Goal: Task Accomplishment & Management: Manage account settings

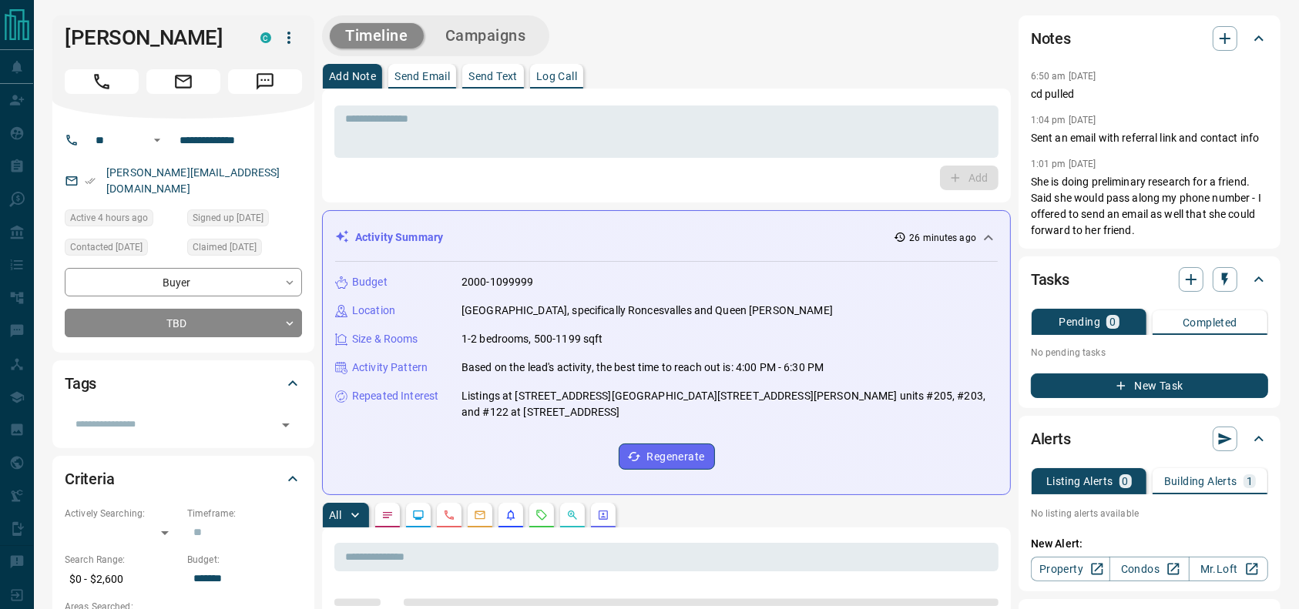
click at [86, 69] on button "Call" at bounding box center [102, 81] width 74 height 25
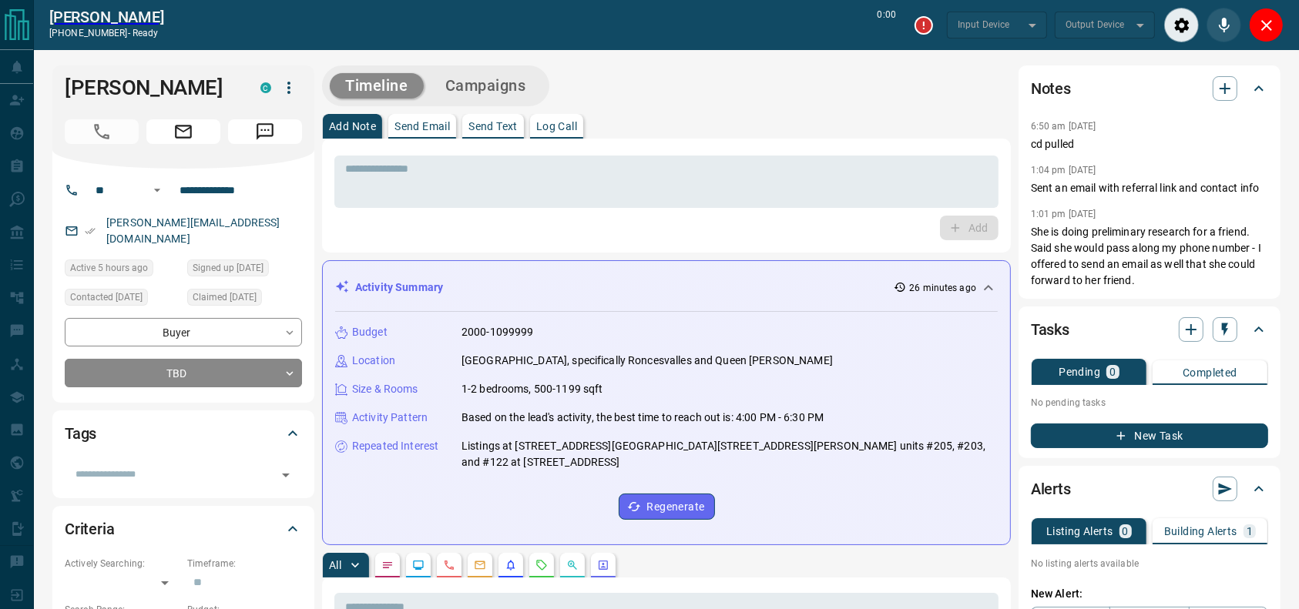
click at [854, 124] on div "Add Note Send Email Send Text Log Call" at bounding box center [666, 126] width 689 height 25
type input "*******"
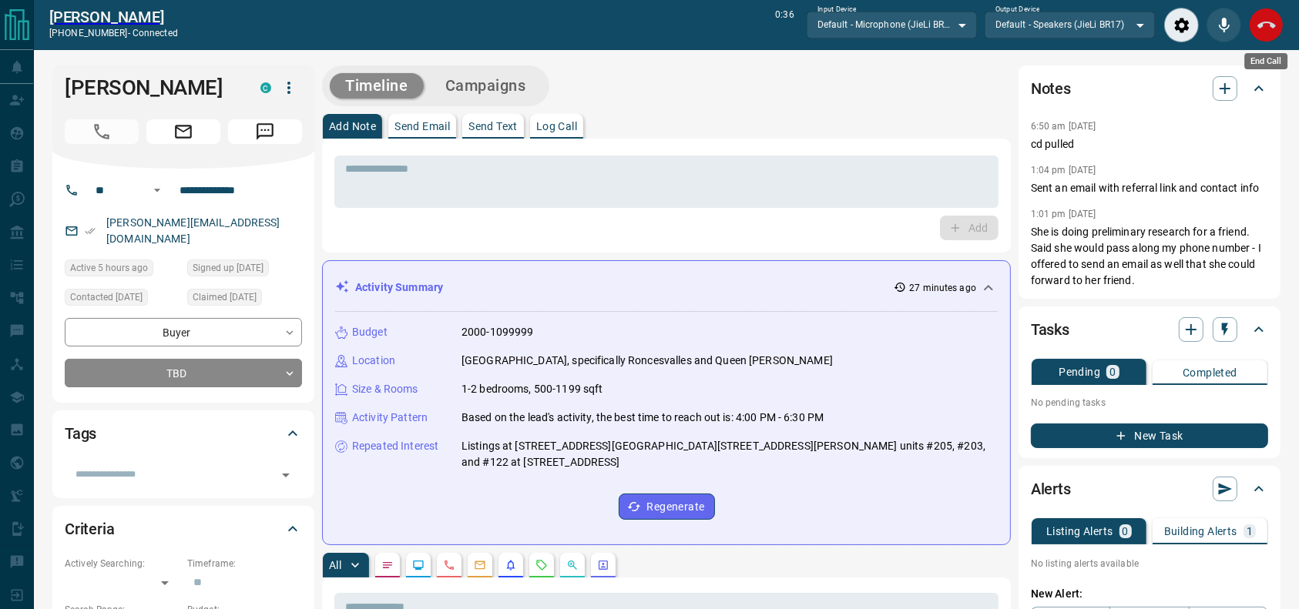
click at [1251, 15] on button "End Call" at bounding box center [1266, 25] width 35 height 35
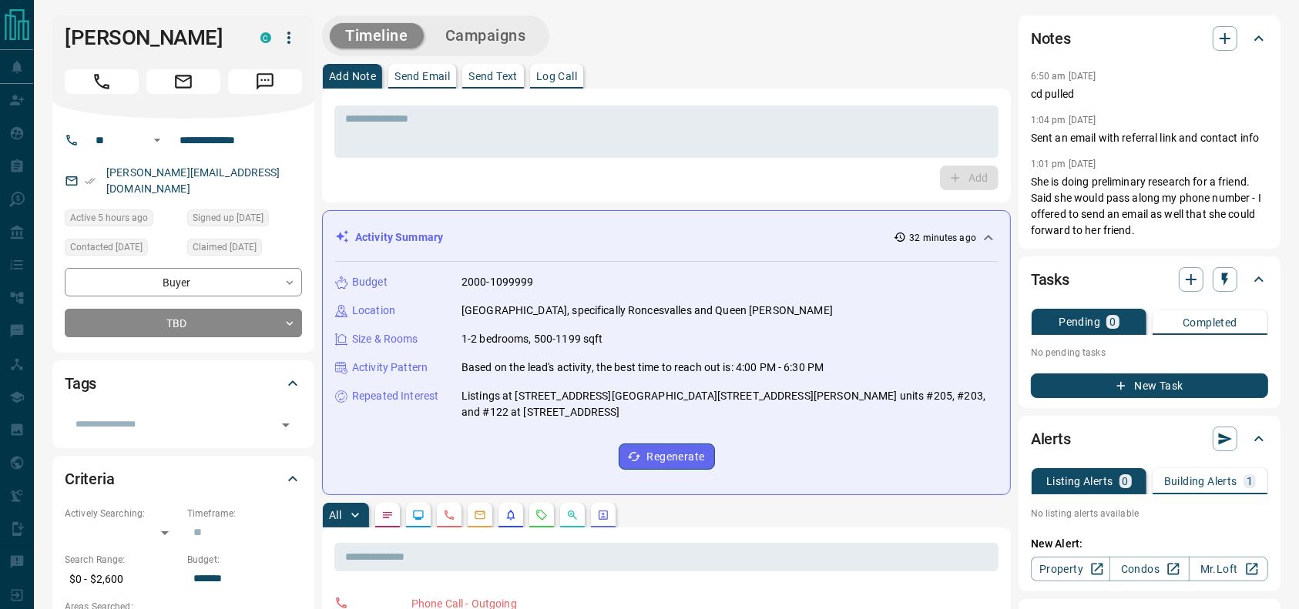
click at [774, 96] on div "* ​ Add" at bounding box center [666, 146] width 689 height 114
click at [98, 79] on icon "Call" at bounding box center [101, 81] width 15 height 15
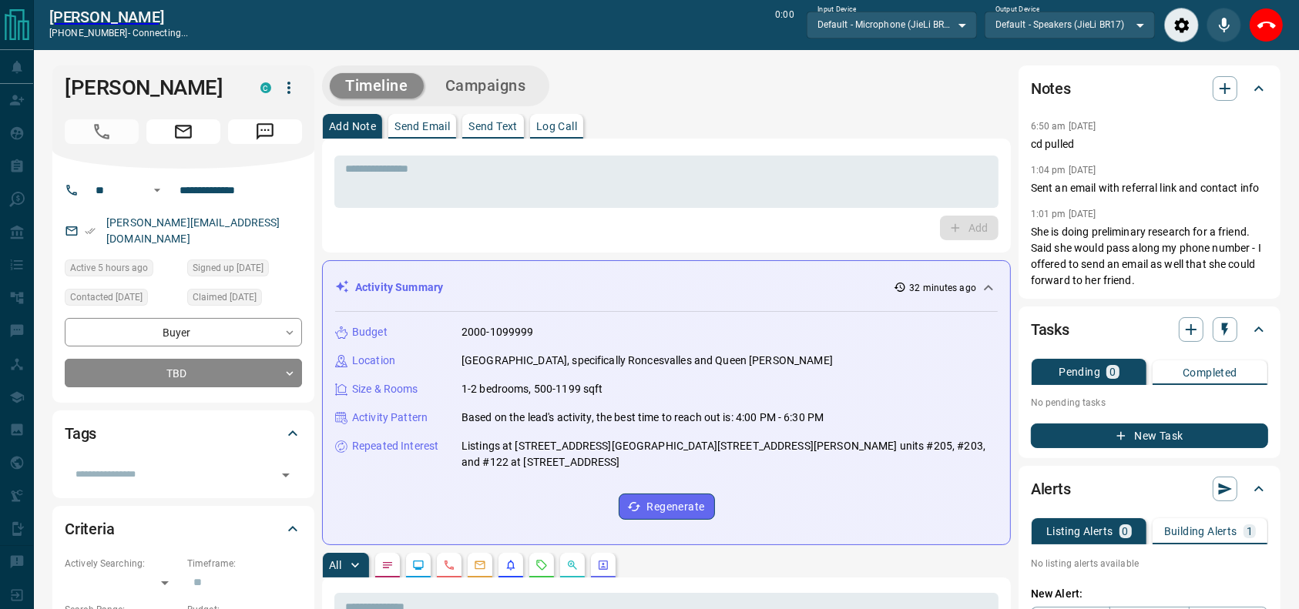
click at [244, 378] on div "**********" at bounding box center [183, 286] width 262 height 234
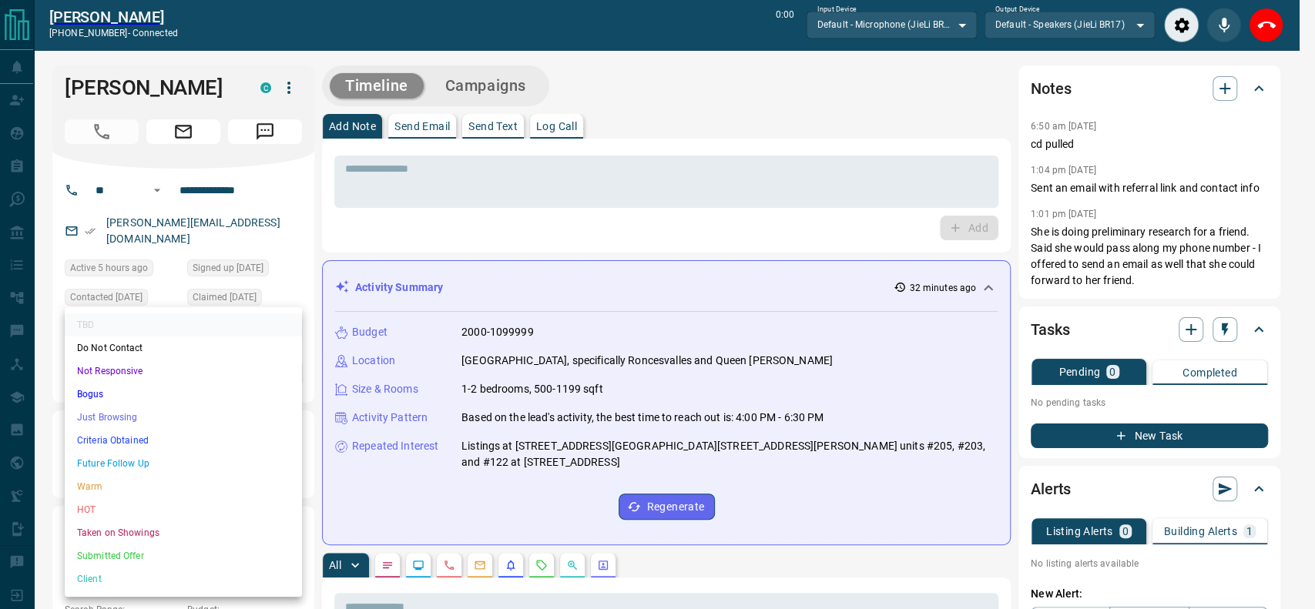
drag, startPoint x: 634, startPoint y: 298, endPoint x: 606, endPoint y: 284, distance: 31.7
click at [606, 284] on div at bounding box center [657, 304] width 1315 height 609
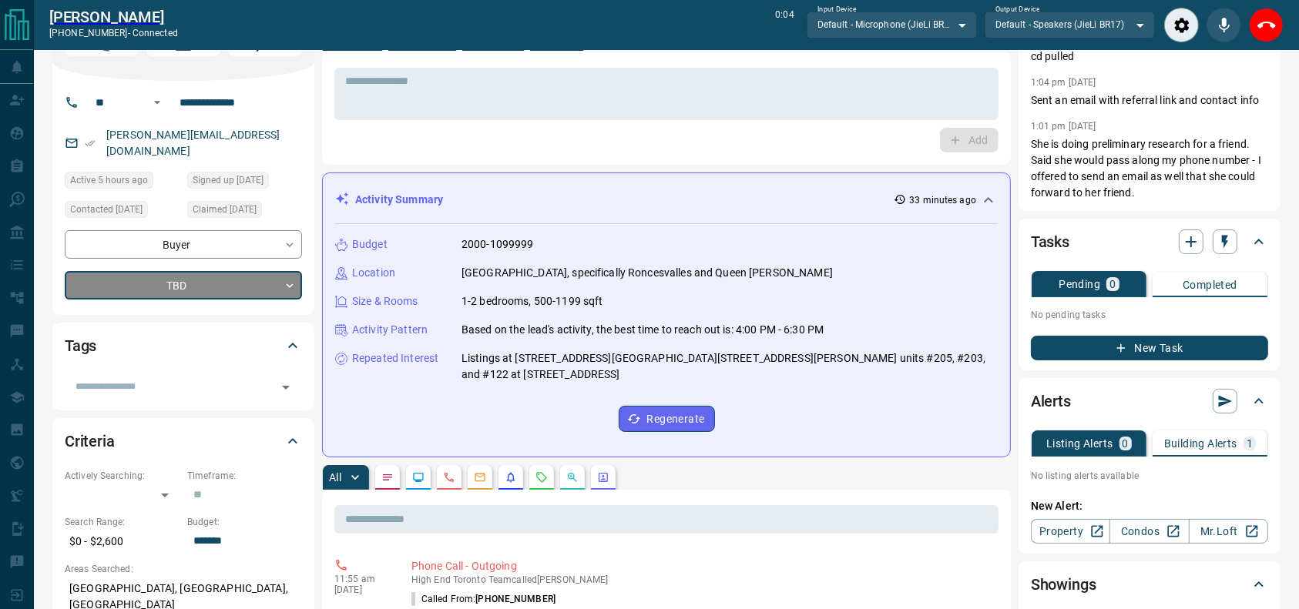
scroll to position [80, 0]
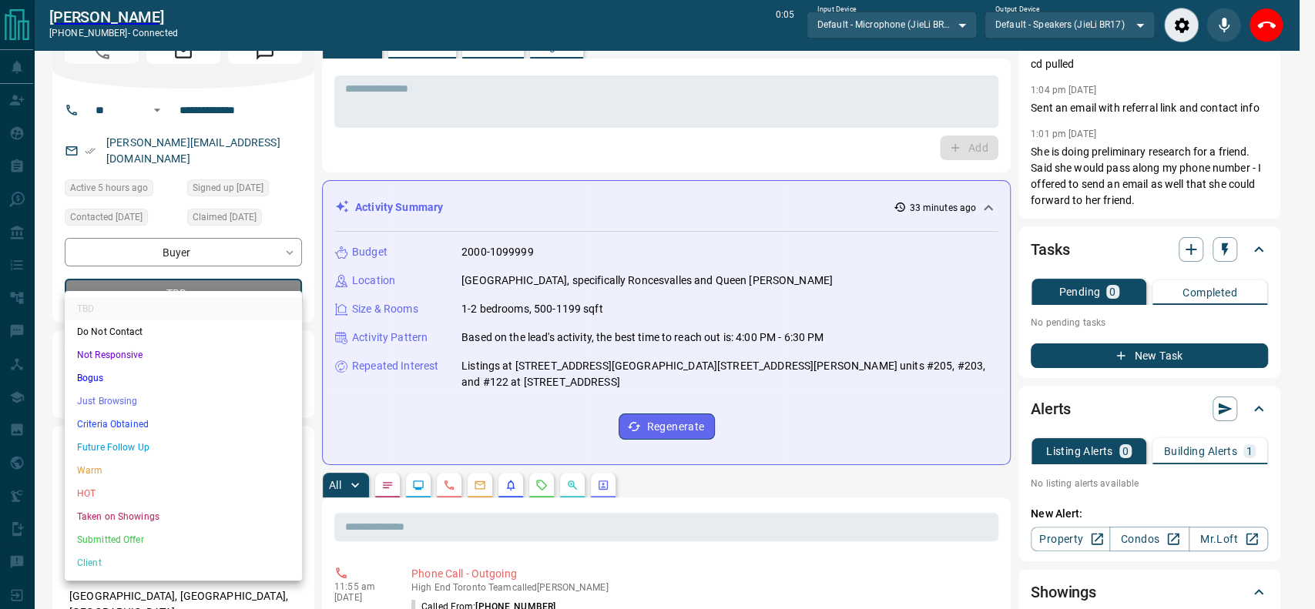
click at [110, 398] on li "Just Browsing" at bounding box center [183, 401] width 237 height 23
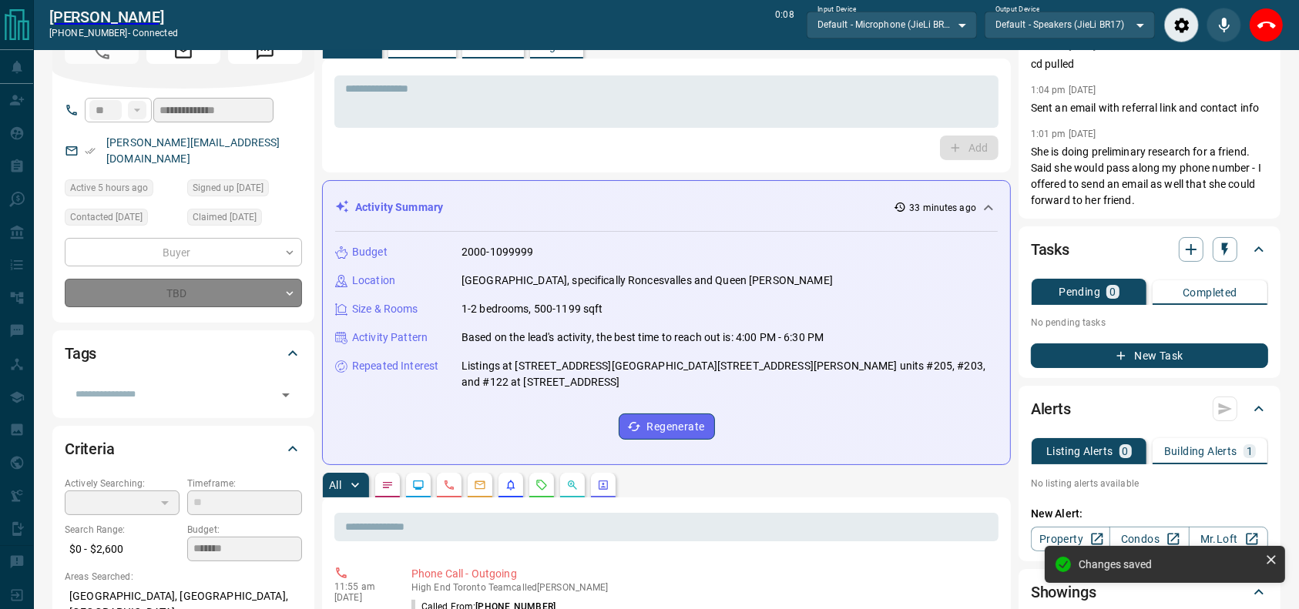
type input "*"
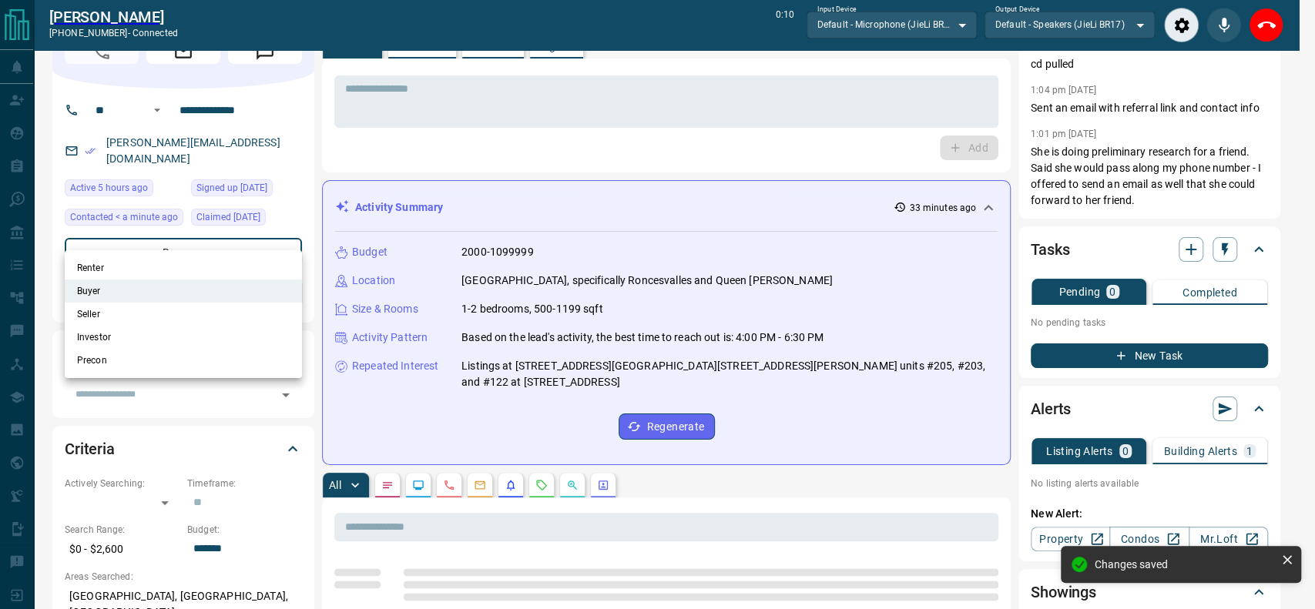
click at [169, 274] on li "Renter" at bounding box center [183, 268] width 237 height 23
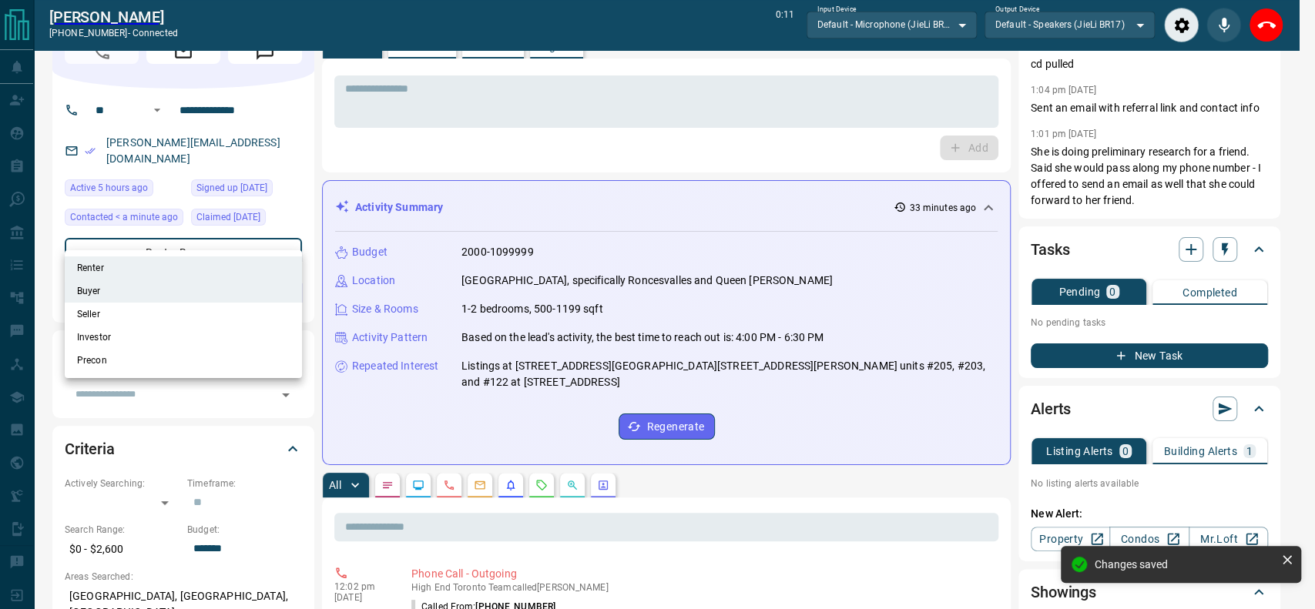
click at [709, 180] on div at bounding box center [657, 304] width 1315 height 609
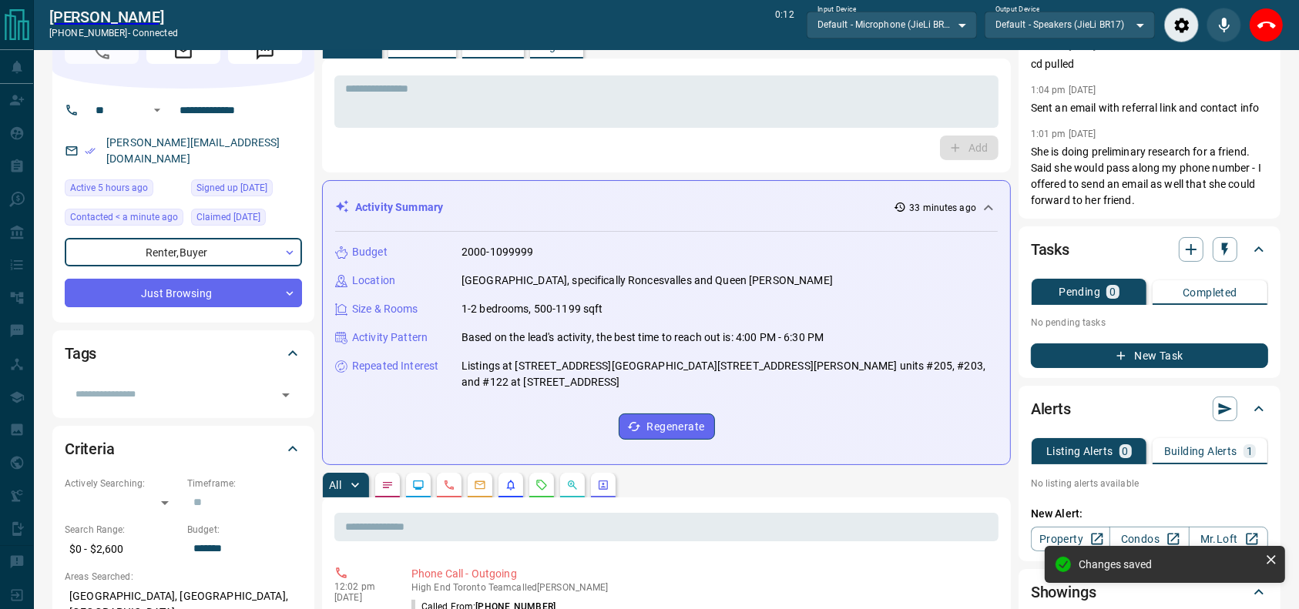
scroll to position [0, 0]
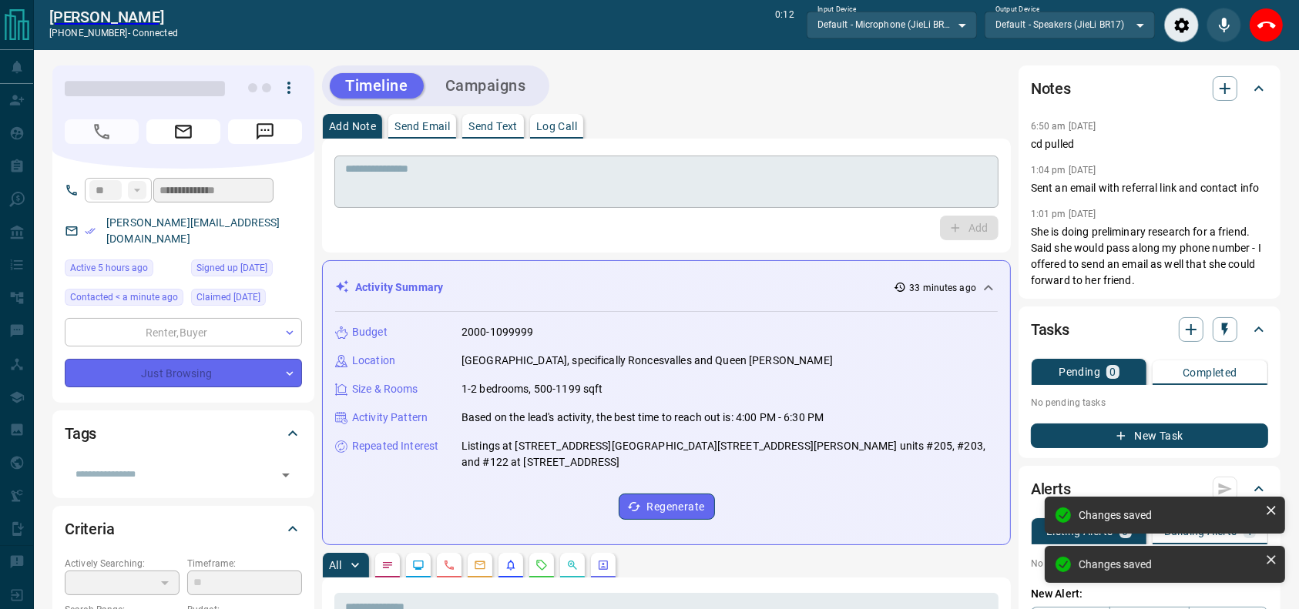
click at [734, 156] on div "* ​" at bounding box center [666, 182] width 664 height 52
type input "**********"
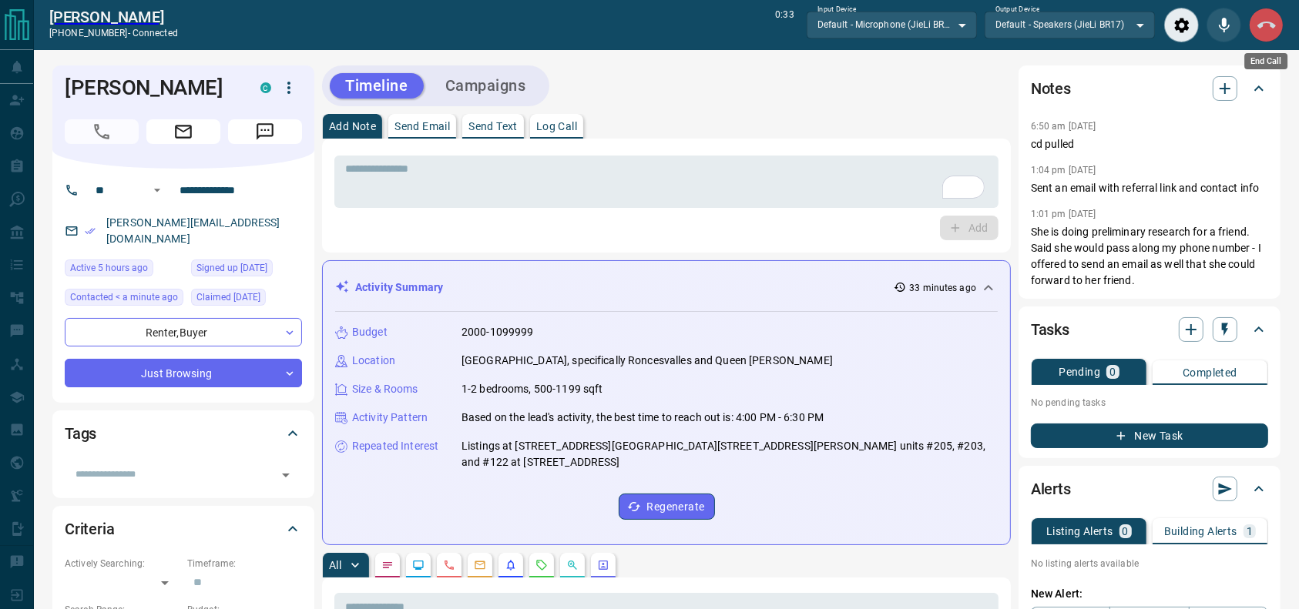
click at [1281, 28] on button "End Call" at bounding box center [1266, 25] width 35 height 35
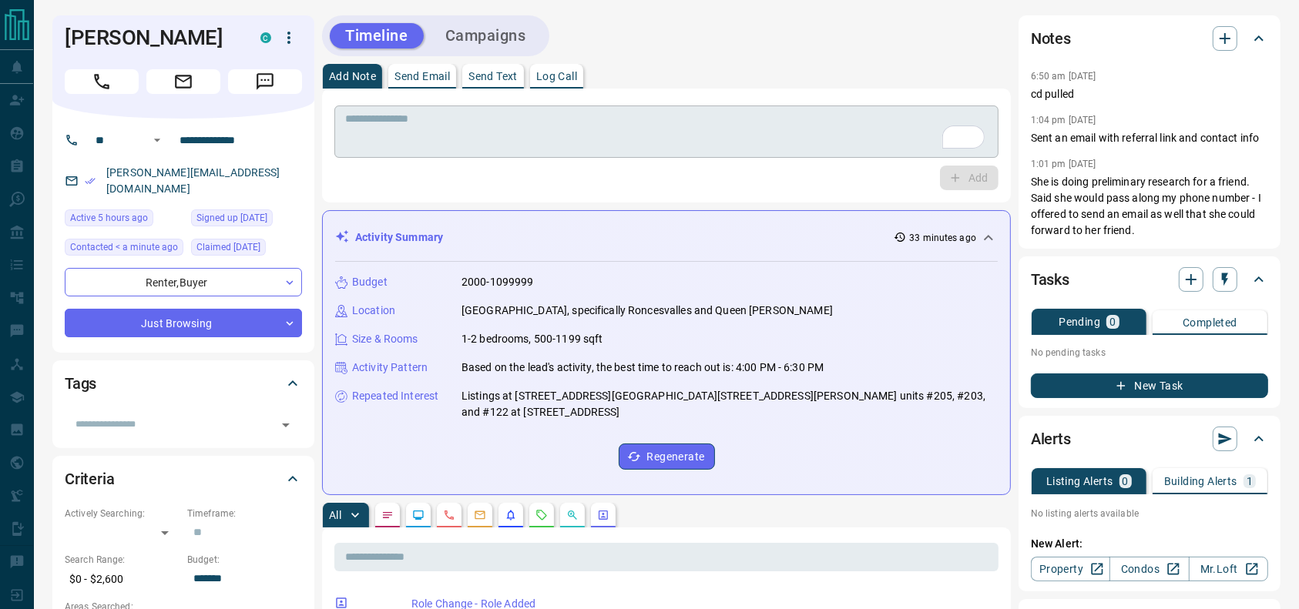
click at [874, 126] on textarea "To enrich screen reader interactions, please activate Accessibility in Grammarl…" at bounding box center [666, 131] width 643 height 39
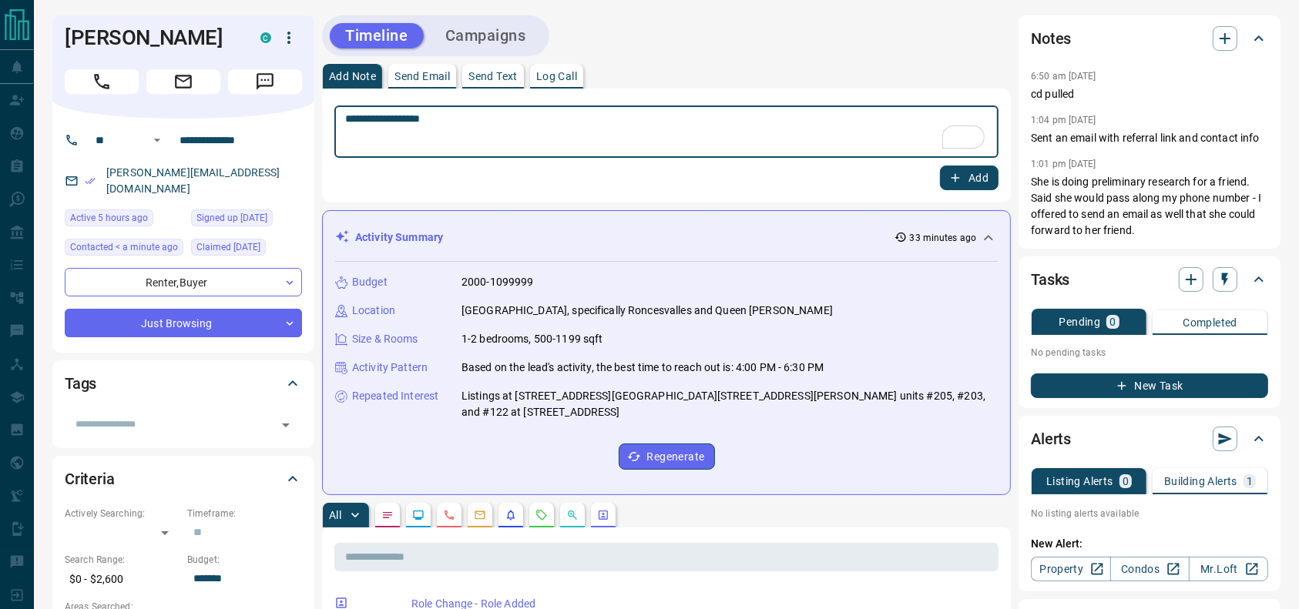
type textarea "**********"
click at [964, 173] on button "Add" at bounding box center [969, 178] width 59 height 25
